Goal: Task Accomplishment & Management: Complete application form

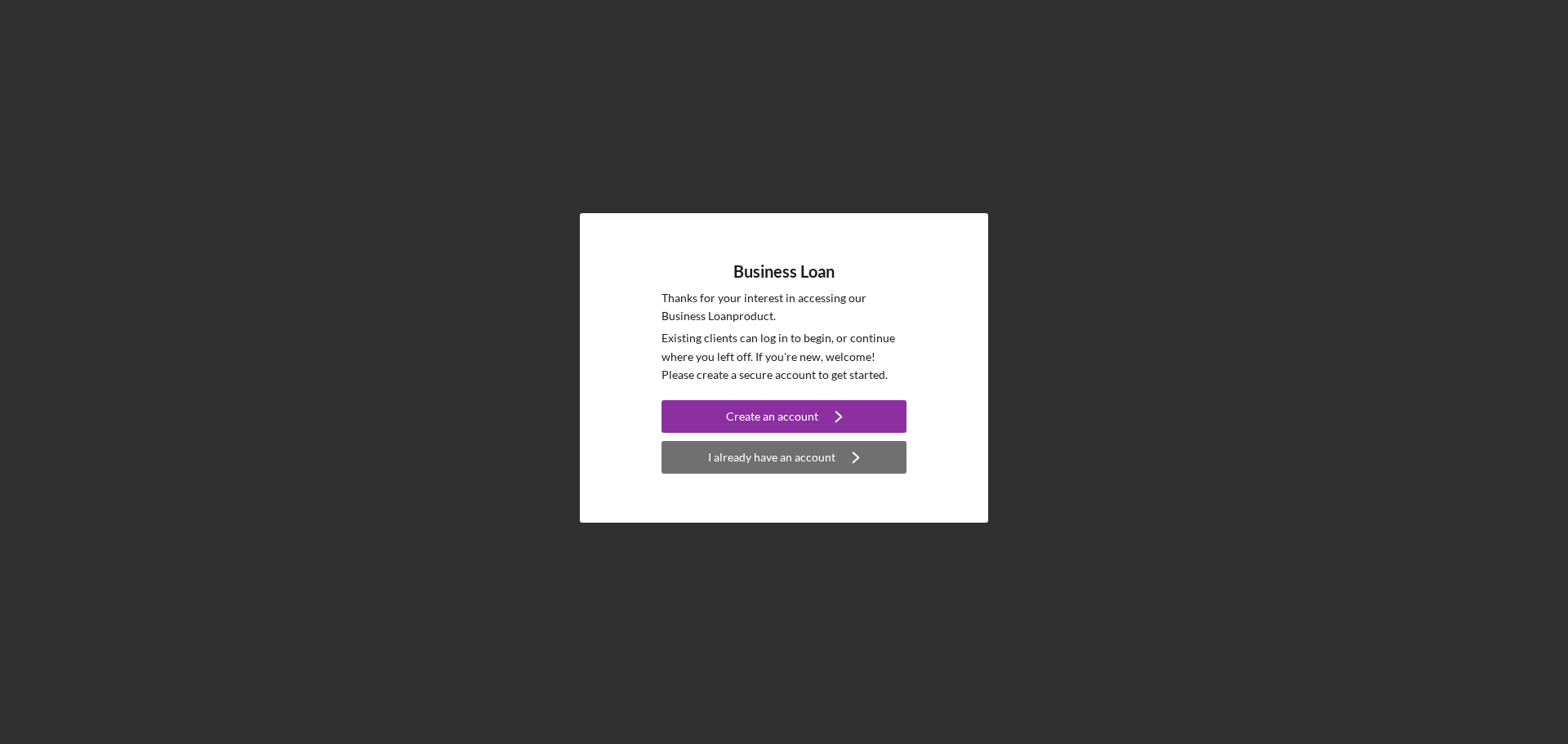
click at [729, 466] on div "I already have an account" at bounding box center [771, 457] width 127 height 33
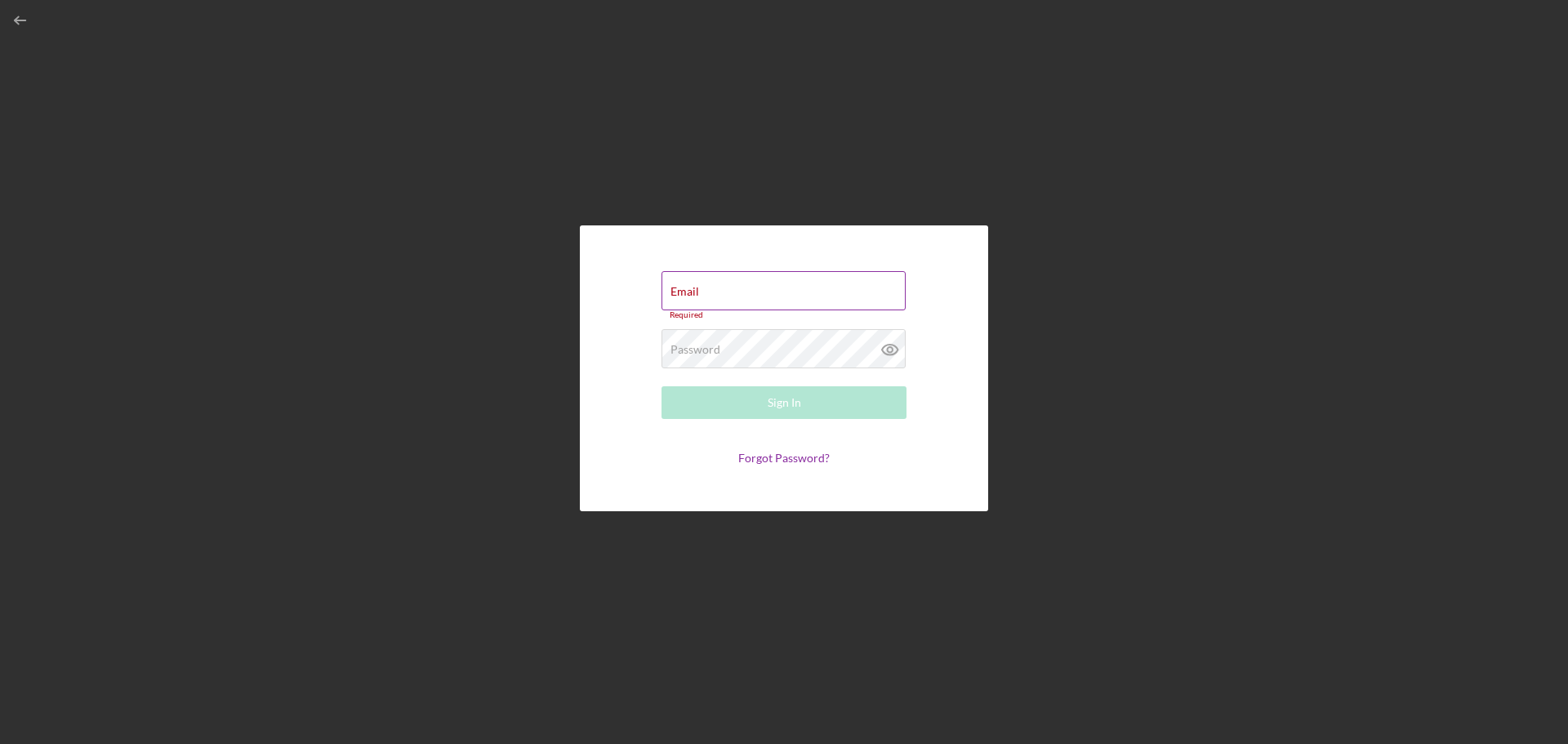
click at [719, 286] on div "Email Required" at bounding box center [784, 295] width 245 height 49
drag, startPoint x: 717, startPoint y: 286, endPoint x: 689, endPoint y: 282, distance: 28.3
drag, startPoint x: 689, startPoint y: 282, endPoint x: 680, endPoint y: 289, distance: 11.4
click at [686, 283] on div "Email Required" at bounding box center [784, 295] width 245 height 49
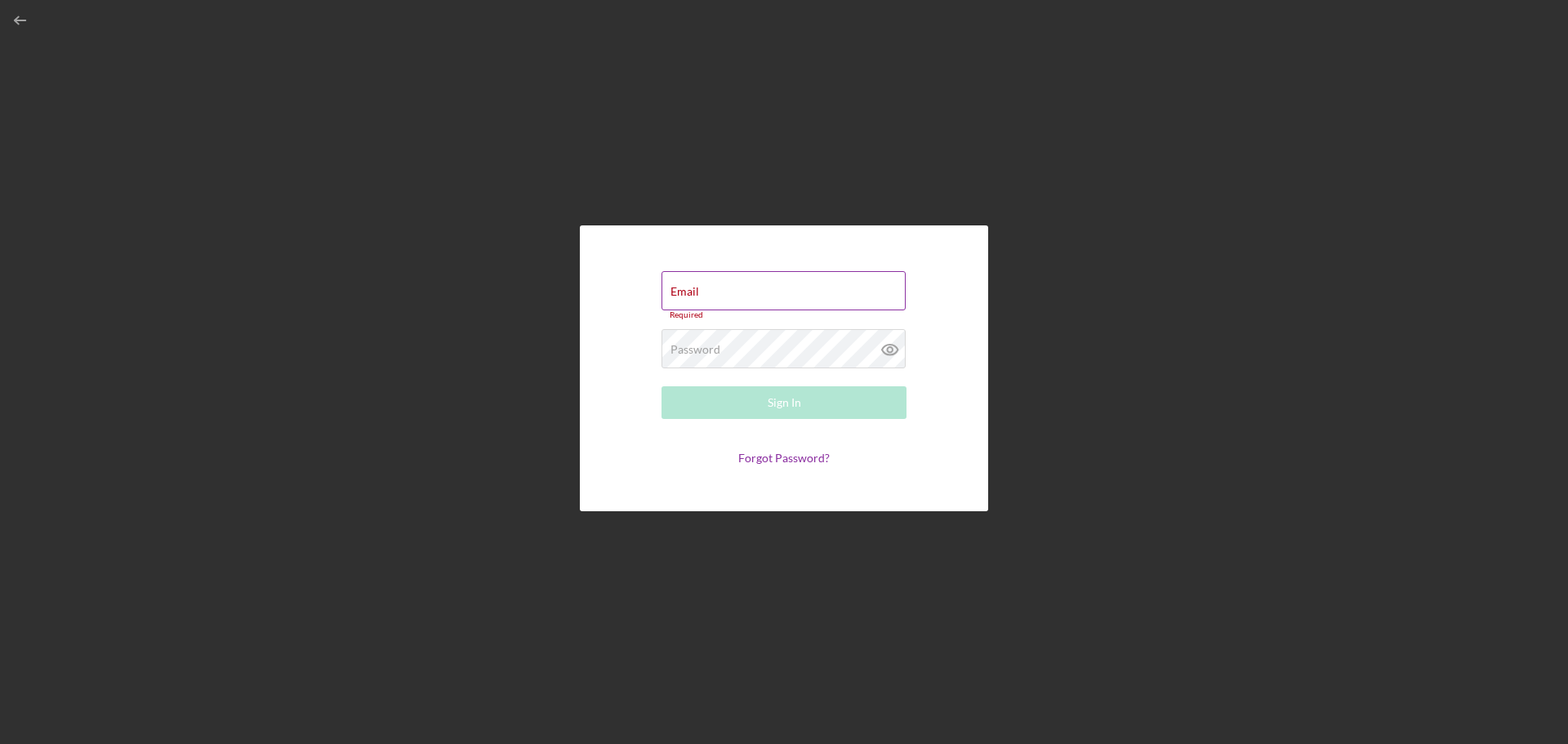
click at [693, 292] on label "Email" at bounding box center [684, 292] width 29 height 13
click at [693, 292] on input "Email" at bounding box center [783, 291] width 244 height 39
paste input "[EMAIL_ADDRESS][DOMAIN_NAME]"
click at [699, 342] on label "Password" at bounding box center [695, 346] width 50 height 13
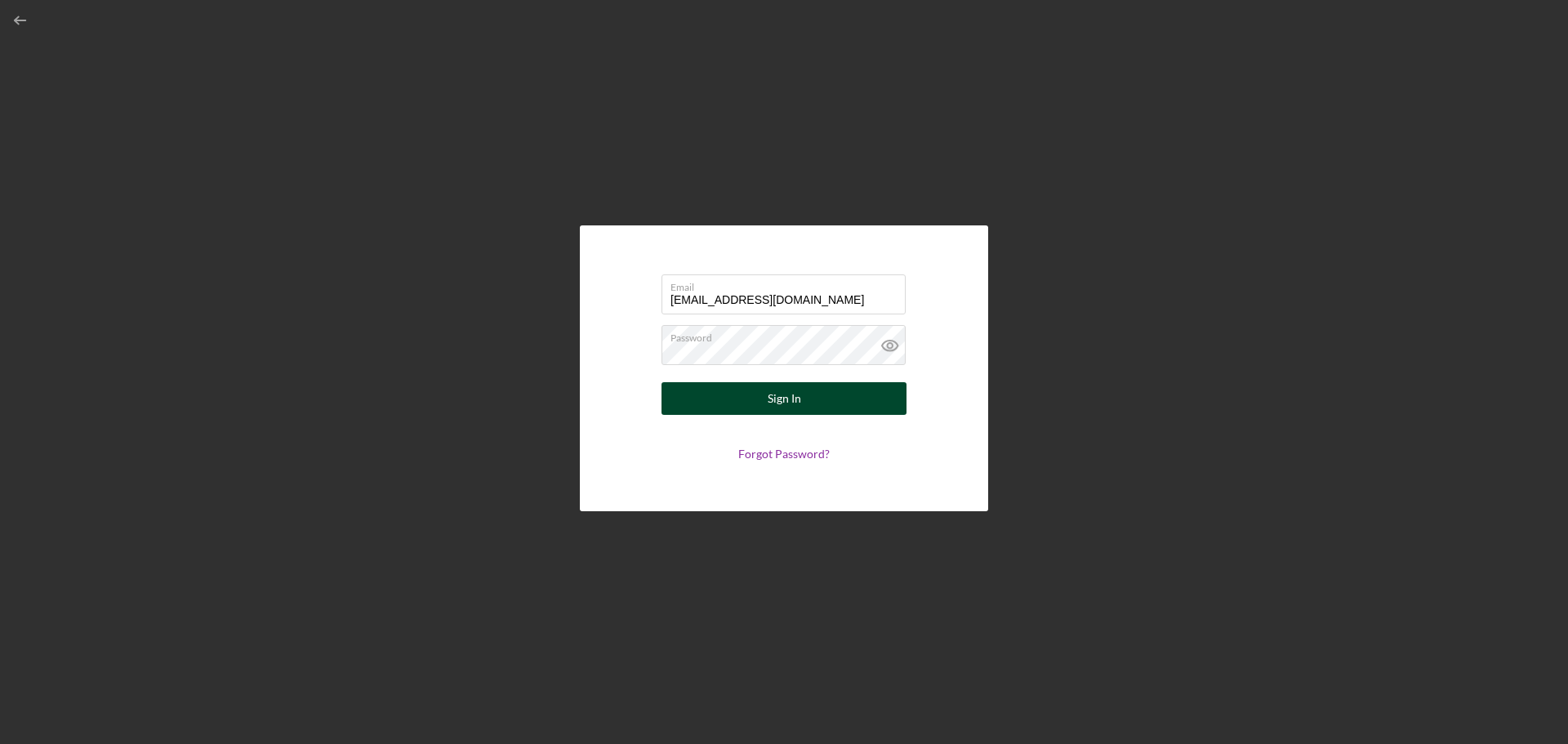
click at [760, 401] on button "Sign In" at bounding box center [784, 398] width 245 height 33
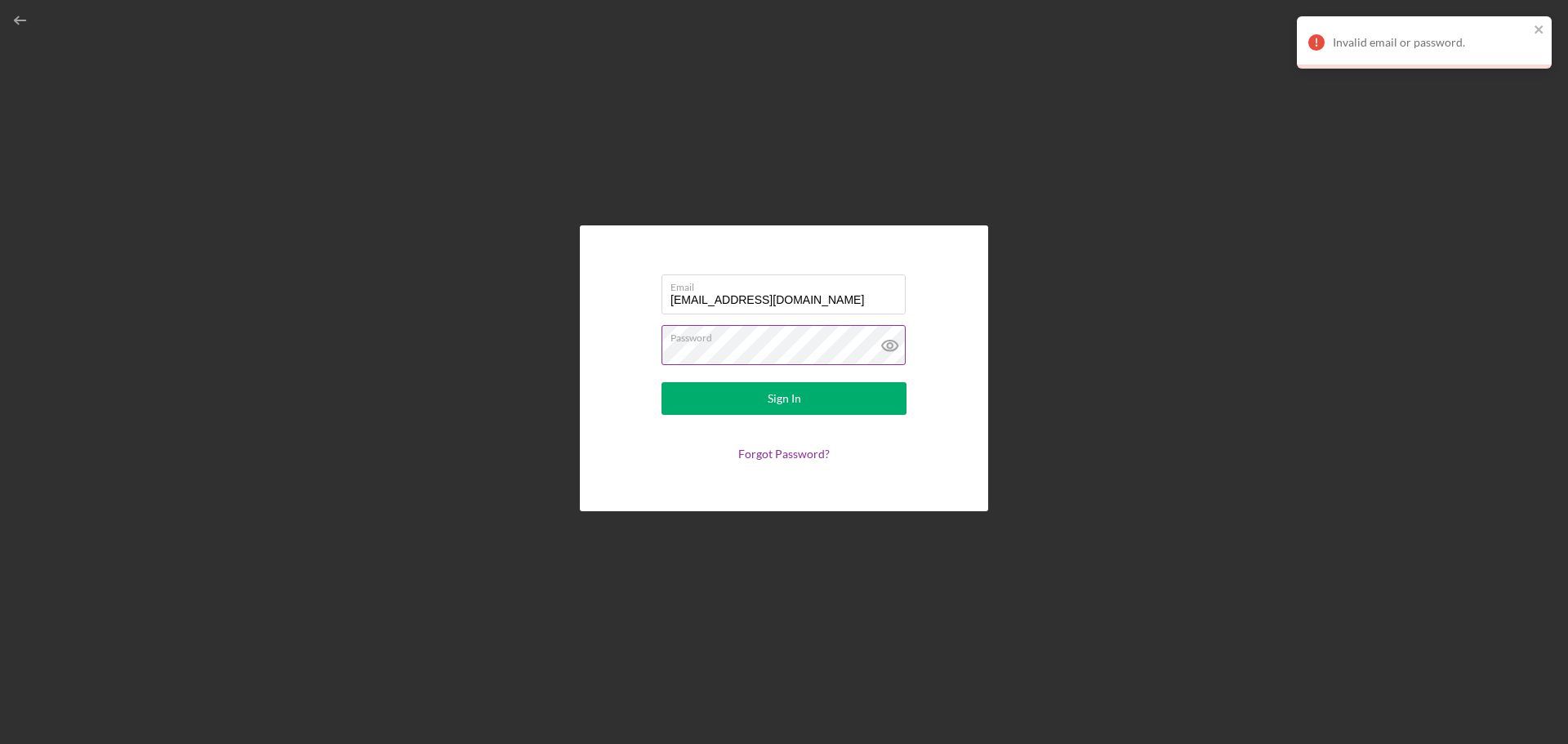
click at [887, 346] on icon at bounding box center [888, 345] width 5 height 5
click at [741, 299] on input "[EMAIL_ADDRESS][DOMAIN_NAME]" at bounding box center [783, 294] width 244 height 39
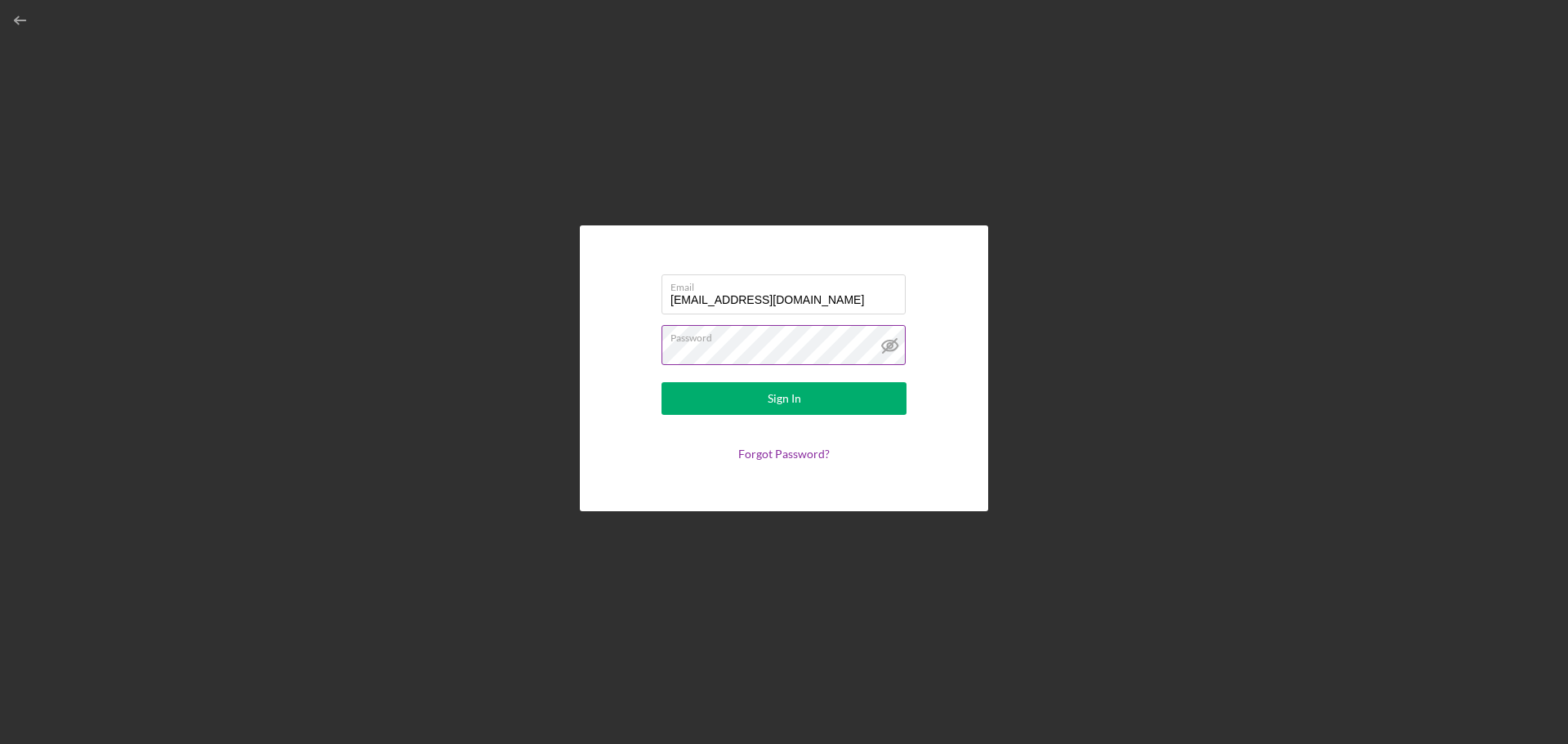
click at [752, 335] on label "Password" at bounding box center [787, 334] width 235 height 18
click at [762, 389] on button "Sign In" at bounding box center [784, 398] width 245 height 33
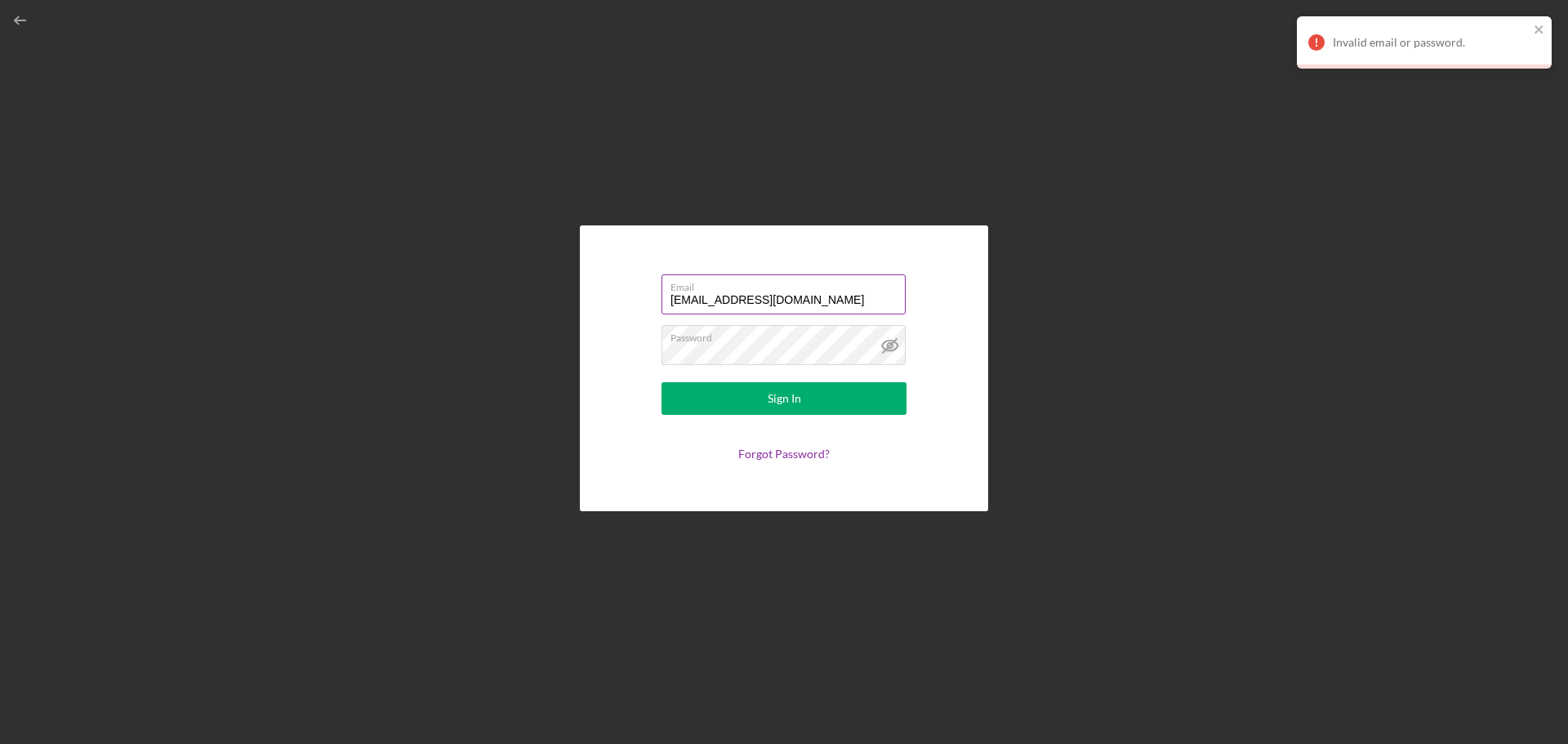
click at [727, 300] on input "[EMAIL_ADDRESS][DOMAIN_NAME]" at bounding box center [783, 294] width 244 height 39
click at [680, 297] on input "[EMAIL_ADDRESS][DOMAIN_NAME]" at bounding box center [783, 294] width 244 height 39
click at [671, 302] on input "[EMAIL_ADDRESS][DOMAIN_NAME]" at bounding box center [783, 294] width 244 height 39
click at [701, 290] on label "Email" at bounding box center [787, 283] width 235 height 18
click at [701, 290] on input "[EMAIL_ADDRESS][DOMAIN_NAME]" at bounding box center [783, 294] width 244 height 39
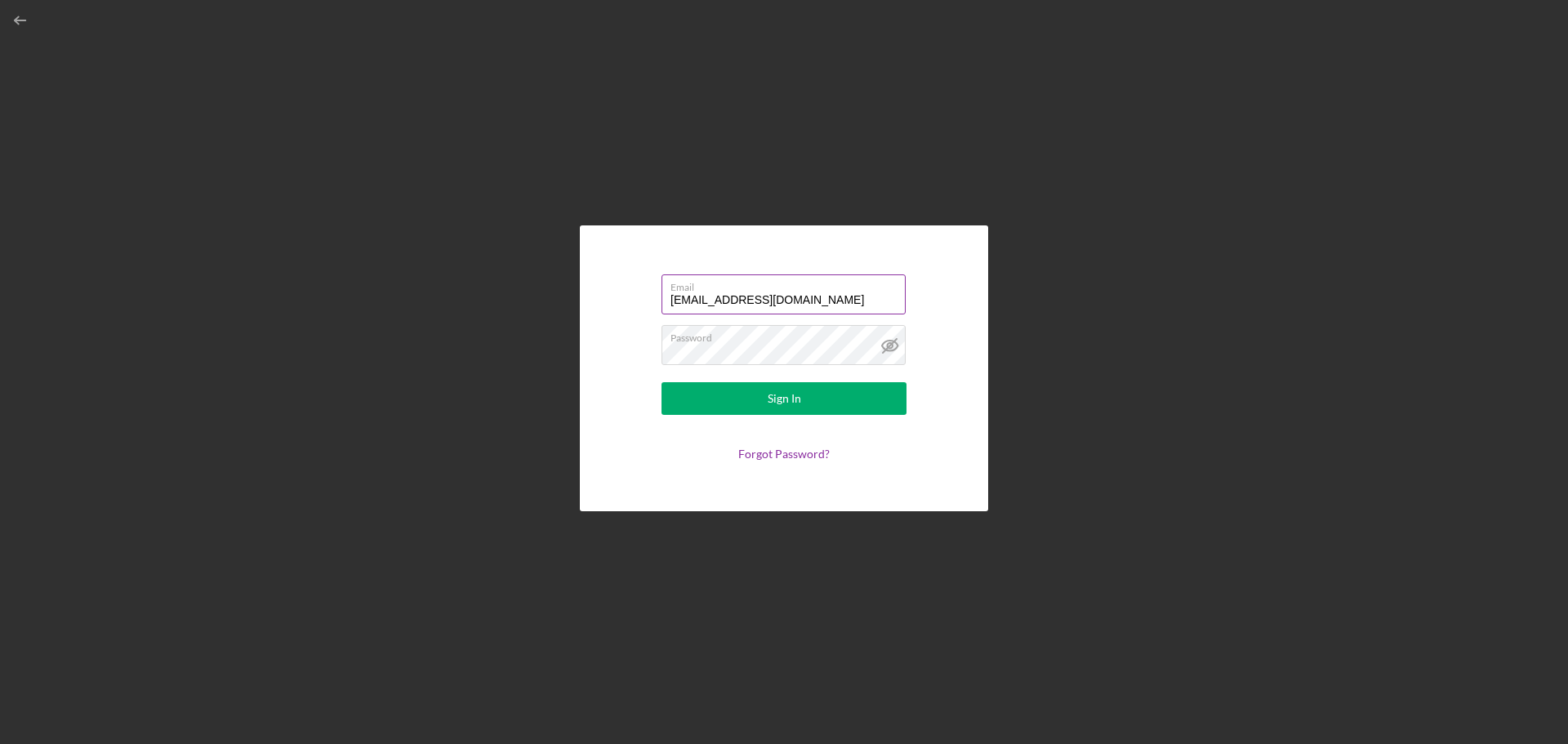
click at [698, 302] on input "[EMAIL_ADDRESS][DOMAIN_NAME]" at bounding box center [783, 294] width 244 height 39
drag, startPoint x: 849, startPoint y: 305, endPoint x: 606, endPoint y: 313, distance: 243.1
click at [606, 313] on div "Email [EMAIL_ADDRESS][DOMAIN_NAME] Password Sign In Forgot Password?" at bounding box center [784, 369] width 408 height 286
type input "[EMAIL_ADDRESS][DOMAIN_NAME]"
click at [616, 362] on div "Email [EMAIL_ADDRESS][DOMAIN_NAME] Password Sign In Forgot Password?" at bounding box center [784, 369] width 408 height 286
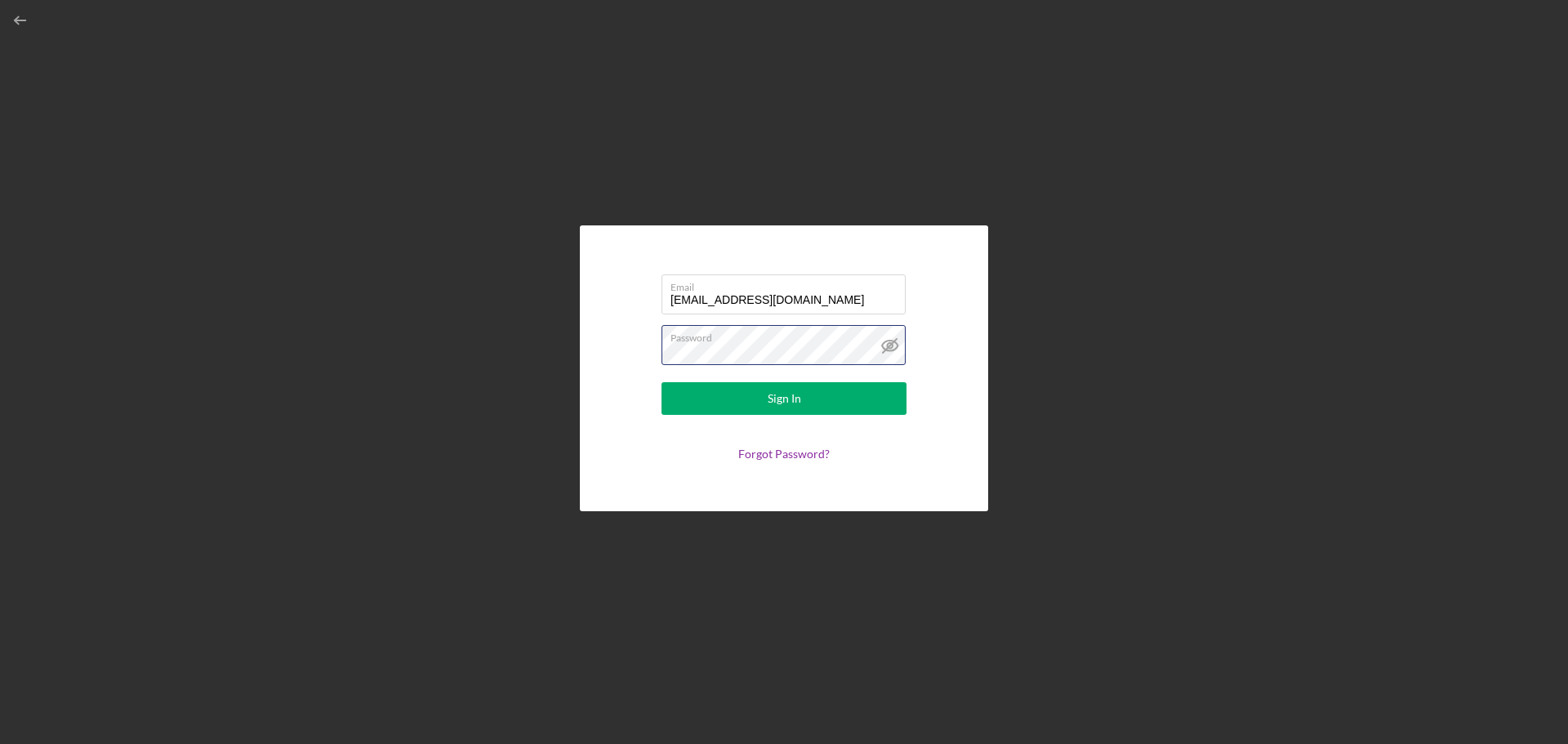
click at [661, 383] on button "Sign In" at bounding box center [784, 398] width 245 height 33
